Goal: Navigation & Orientation: Find specific page/section

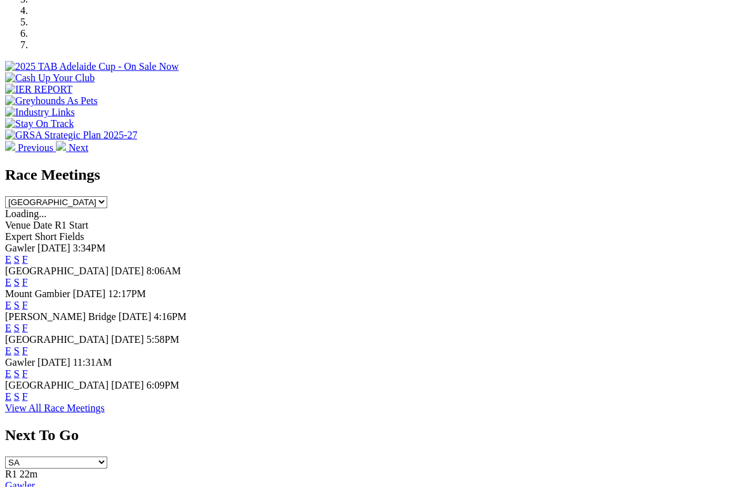
scroll to position [431, 0]
click at [105, 413] on link "View All Race Meetings" at bounding box center [55, 408] width 100 height 11
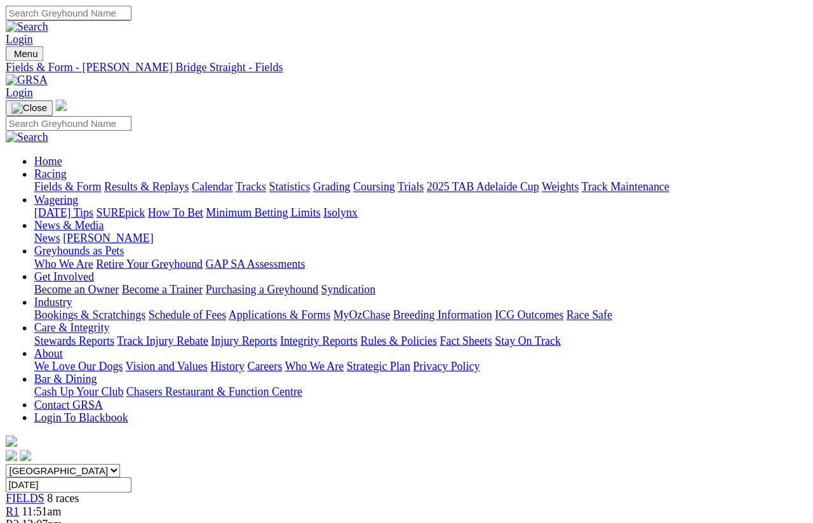
scroll to position [10, 0]
